Goal: Task Accomplishment & Management: Complete application form

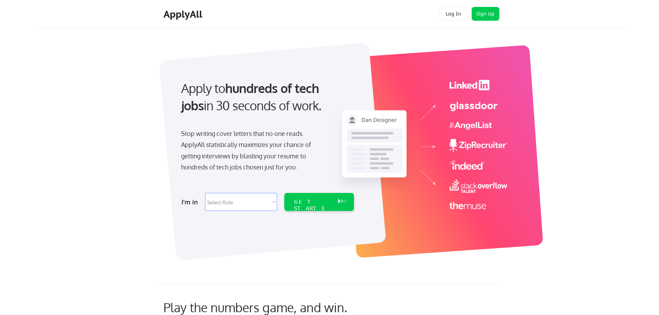
click at [256, 198] on select "Select Role Software Engineering Product Management Customer Success Sales UI/U…" at bounding box center [241, 202] width 72 height 18
select select ""marketing___comms""
click at [205, 193] on select "Select Role Software Engineering Product Management Customer Success Sales UI/U…" at bounding box center [241, 202] width 72 height 18
select select ""marketing___comms""
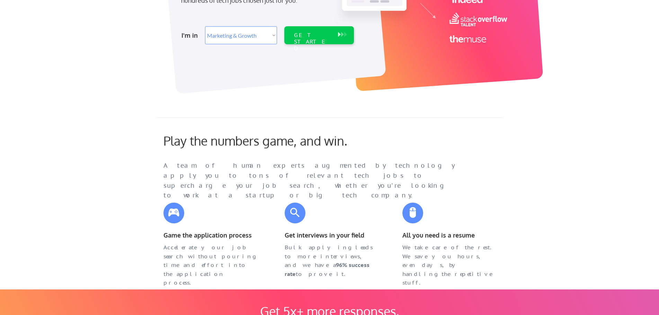
scroll to position [69, 0]
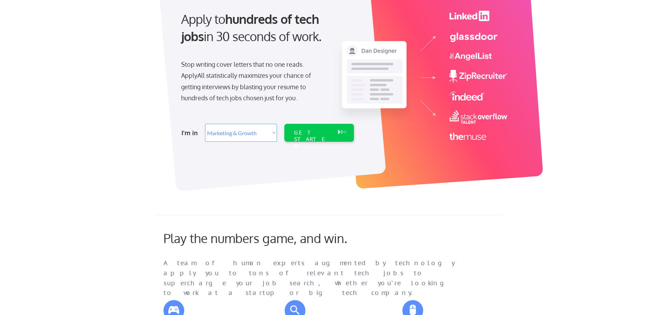
click at [278, 83] on div "Stop writing cover letters that no one reads. ApplyAll statistically maximizes …" at bounding box center [252, 81] width 142 height 45
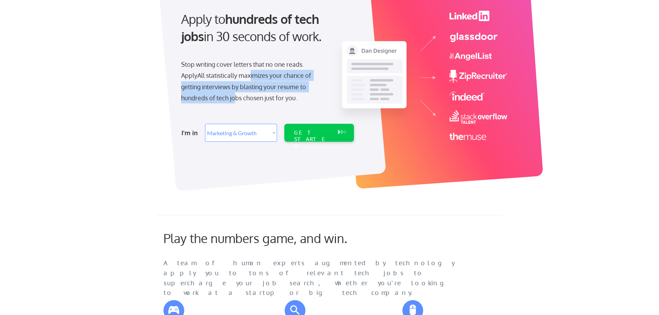
drag, startPoint x: 251, startPoint y: 77, endPoint x: 236, endPoint y: 101, distance: 28.7
click at [236, 101] on div "Stop writing cover letters that no one reads. ApplyAll statistically maximizes …" at bounding box center [252, 81] width 142 height 45
drag, startPoint x: 235, startPoint y: 101, endPoint x: 224, endPoint y: 103, distance: 11.2
click at [224, 103] on div "Stop writing cover letters that no one reads. ApplyAll statistically maximizes …" at bounding box center [252, 81] width 142 height 45
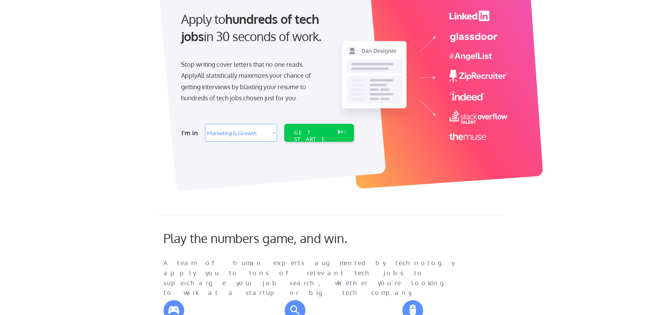
click at [220, 102] on div "Stop writing cover letters that no one reads. ApplyAll statistically maximizes …" at bounding box center [252, 81] width 142 height 45
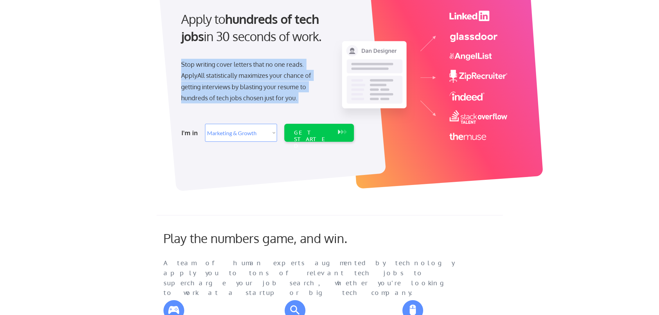
drag, startPoint x: 220, startPoint y: 102, endPoint x: 205, endPoint y: 81, distance: 26.5
click at [205, 81] on div "Stop writing cover letters that no one reads. ApplyAll statistically maximizes …" at bounding box center [252, 81] width 142 height 45
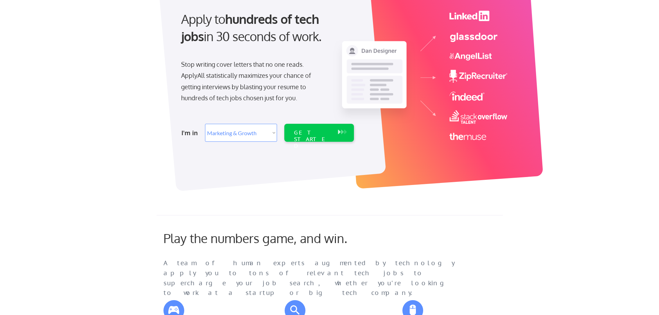
scroll to position [0, 0]
